Goal: Find specific page/section: Find specific page/section

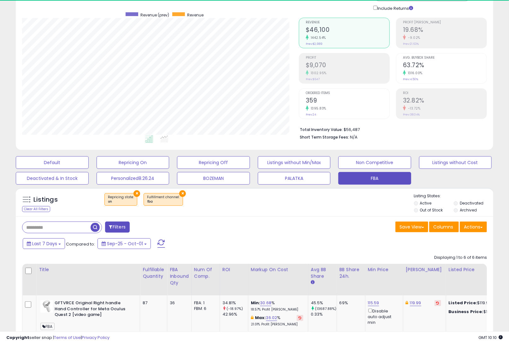
scroll to position [129, 276]
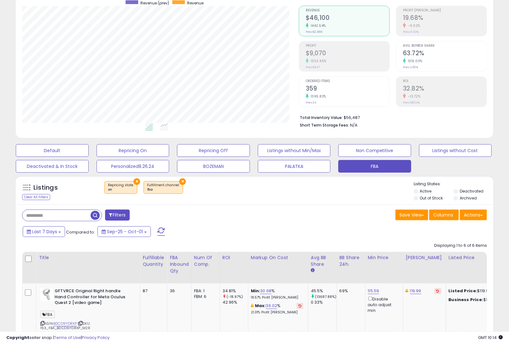
scroll to position [57, 0]
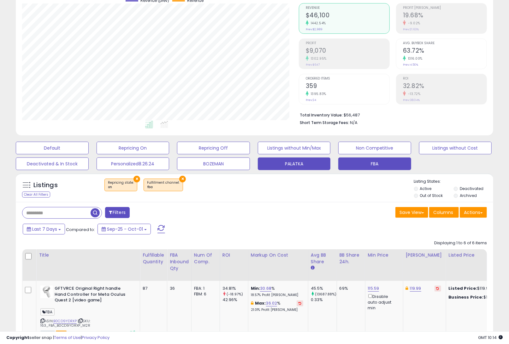
click at [292, 163] on button "PALATKA" at bounding box center [294, 163] width 73 height 13
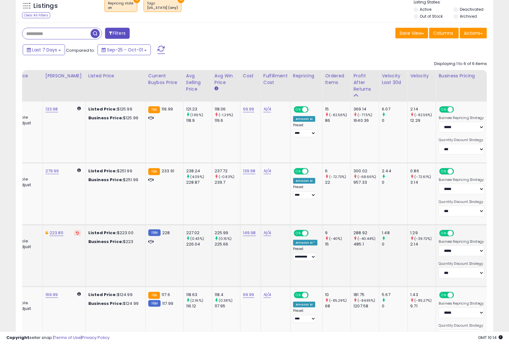
scroll to position [235, 0]
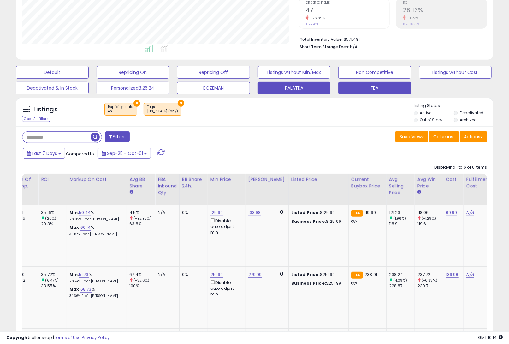
click at [381, 86] on button "FBA" at bounding box center [374, 88] width 73 height 13
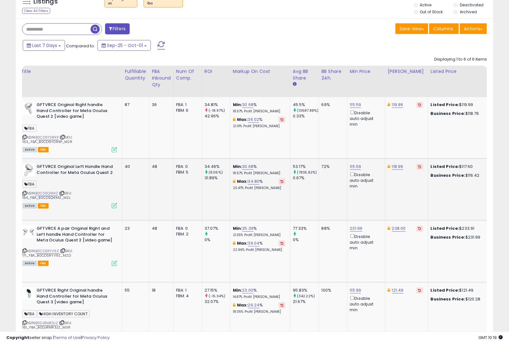
scroll to position [239, 0]
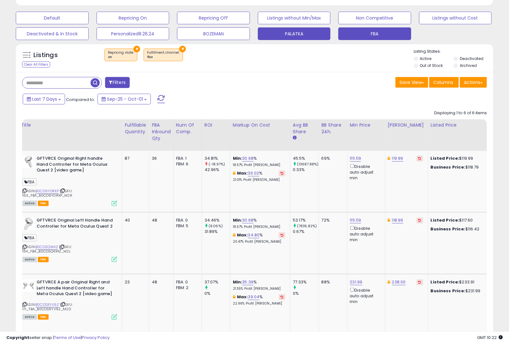
click at [286, 30] on button "PALATKA" at bounding box center [294, 33] width 73 height 13
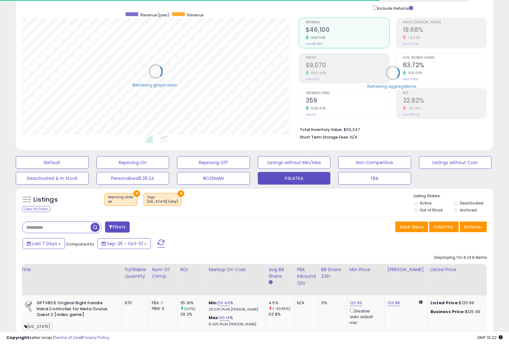
scroll to position [187, 0]
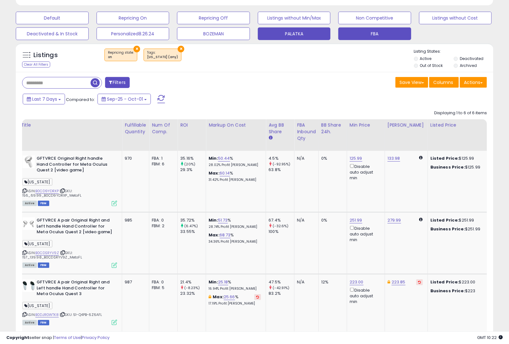
click at [368, 33] on button "FBA" at bounding box center [374, 33] width 73 height 13
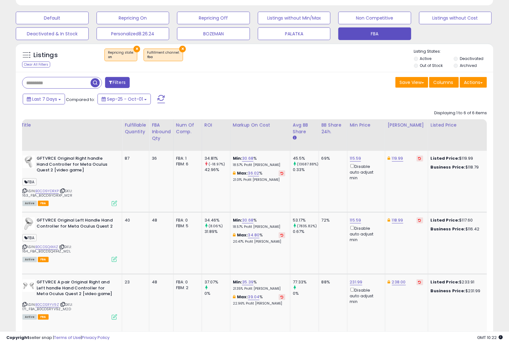
scroll to position [129, 276]
